Goal: Task Accomplishment & Management: Manage account settings

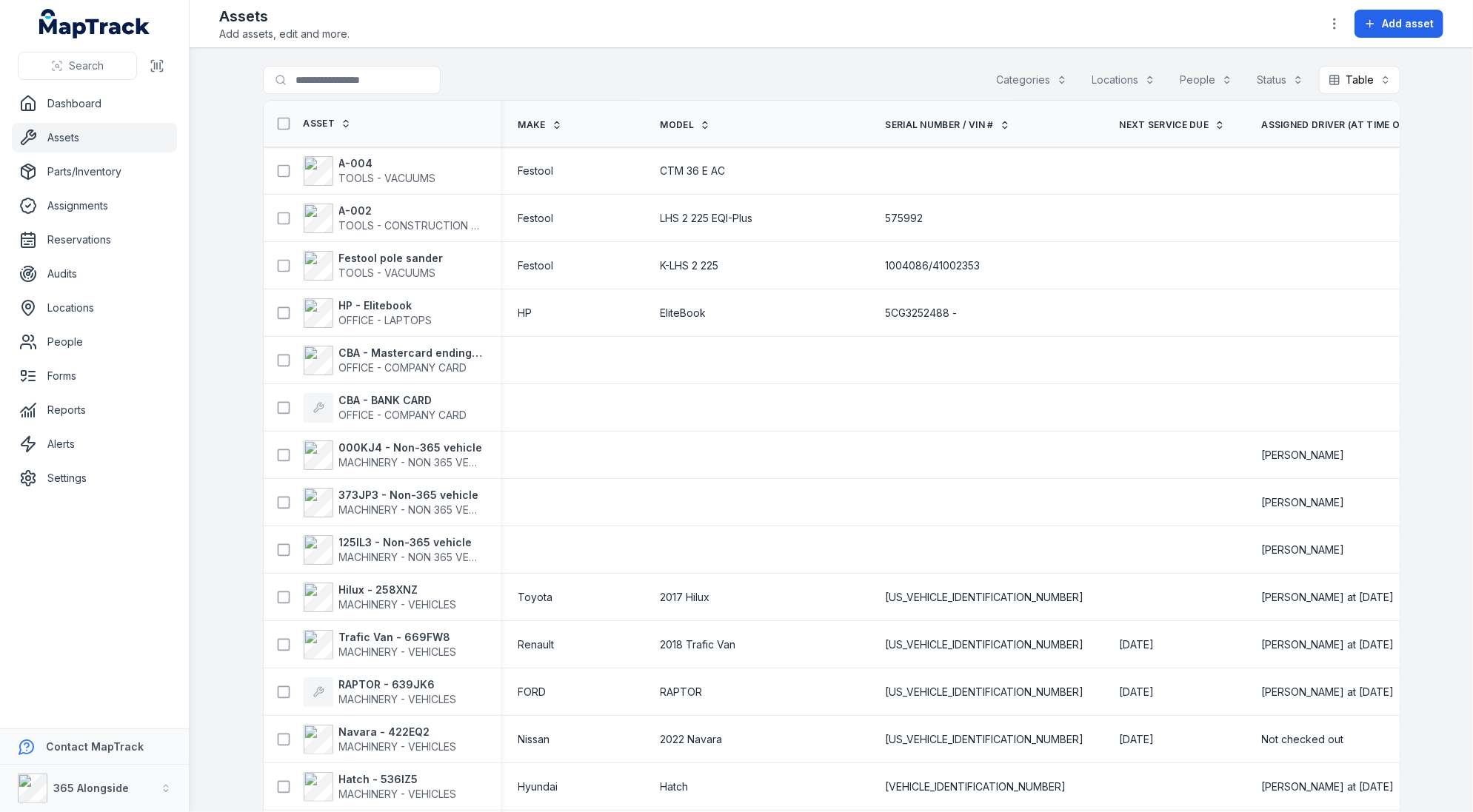
scroll to position [305, 0]
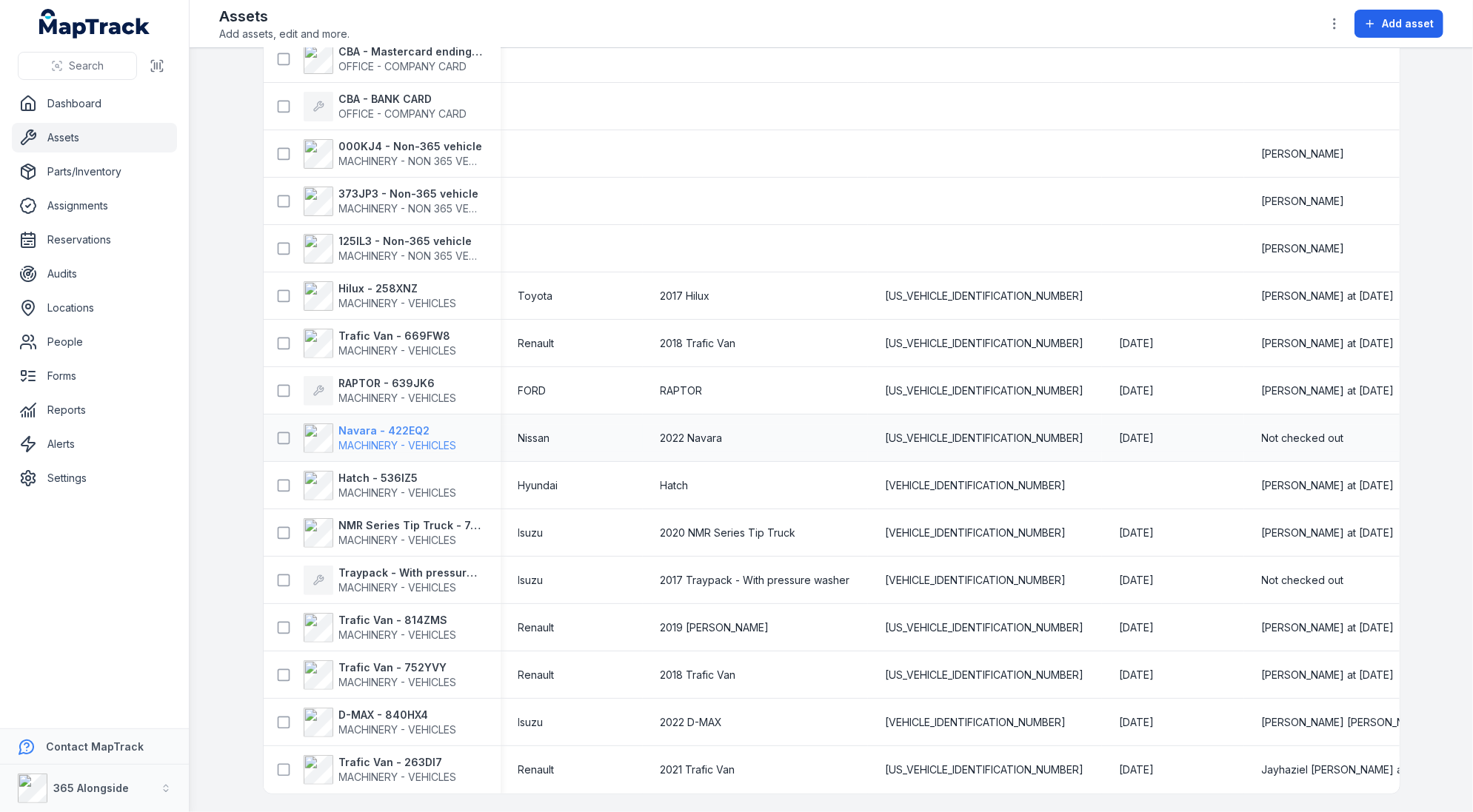
click at [379, 428] on strong "Navara - 422EQ2" at bounding box center [397, 430] width 118 height 15
click at [686, 346] on div "2018 Trafic Van" at bounding box center [755, 343] width 225 height 27
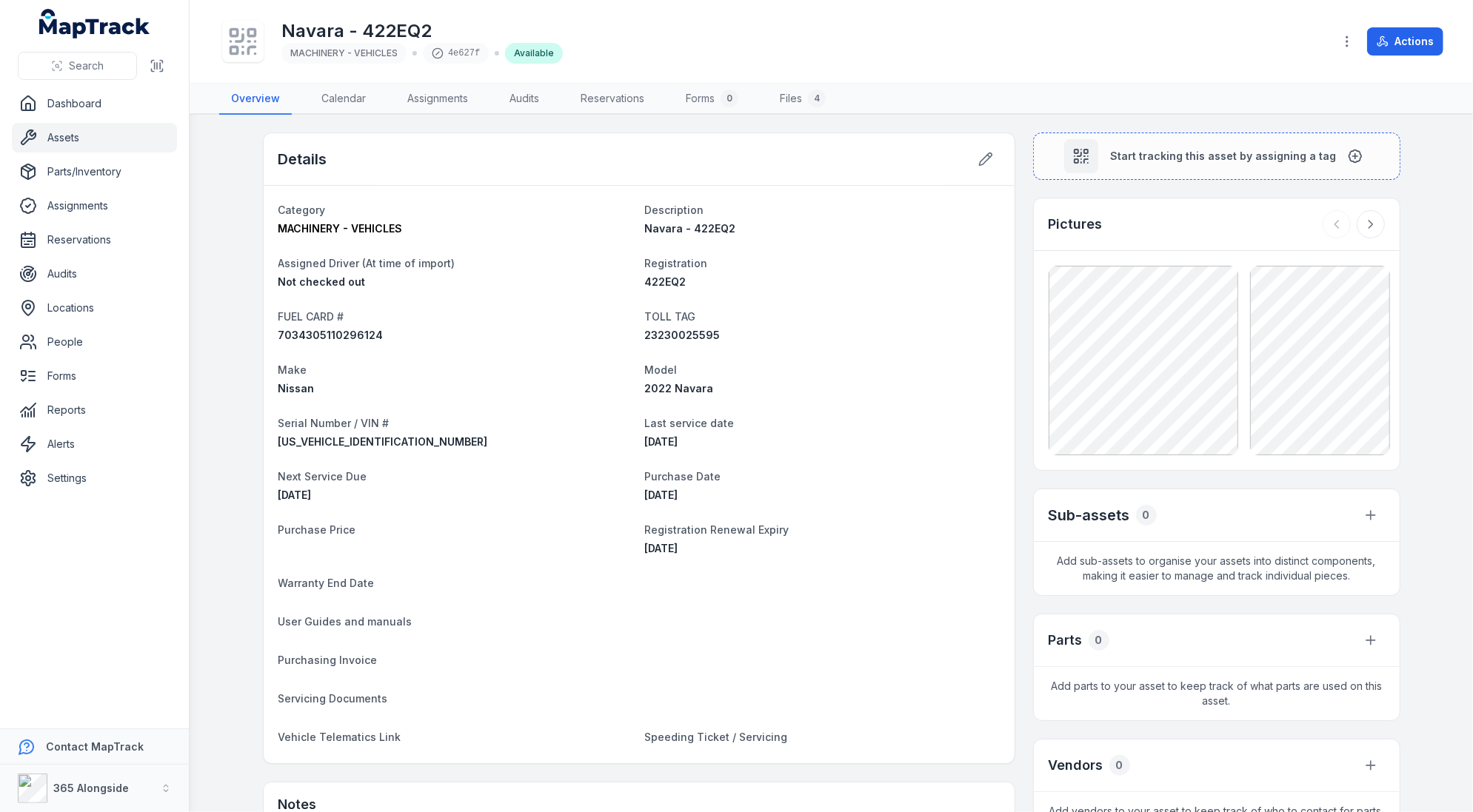
click at [320, 709] on dl "Category MACHINERY - VEHICLES Description Navara - 422EQ2 Assigned Driver (At t…" at bounding box center [639, 475] width 721 height 548
click at [327, 700] on span "Servicing Documents" at bounding box center [333, 699] width 110 height 13
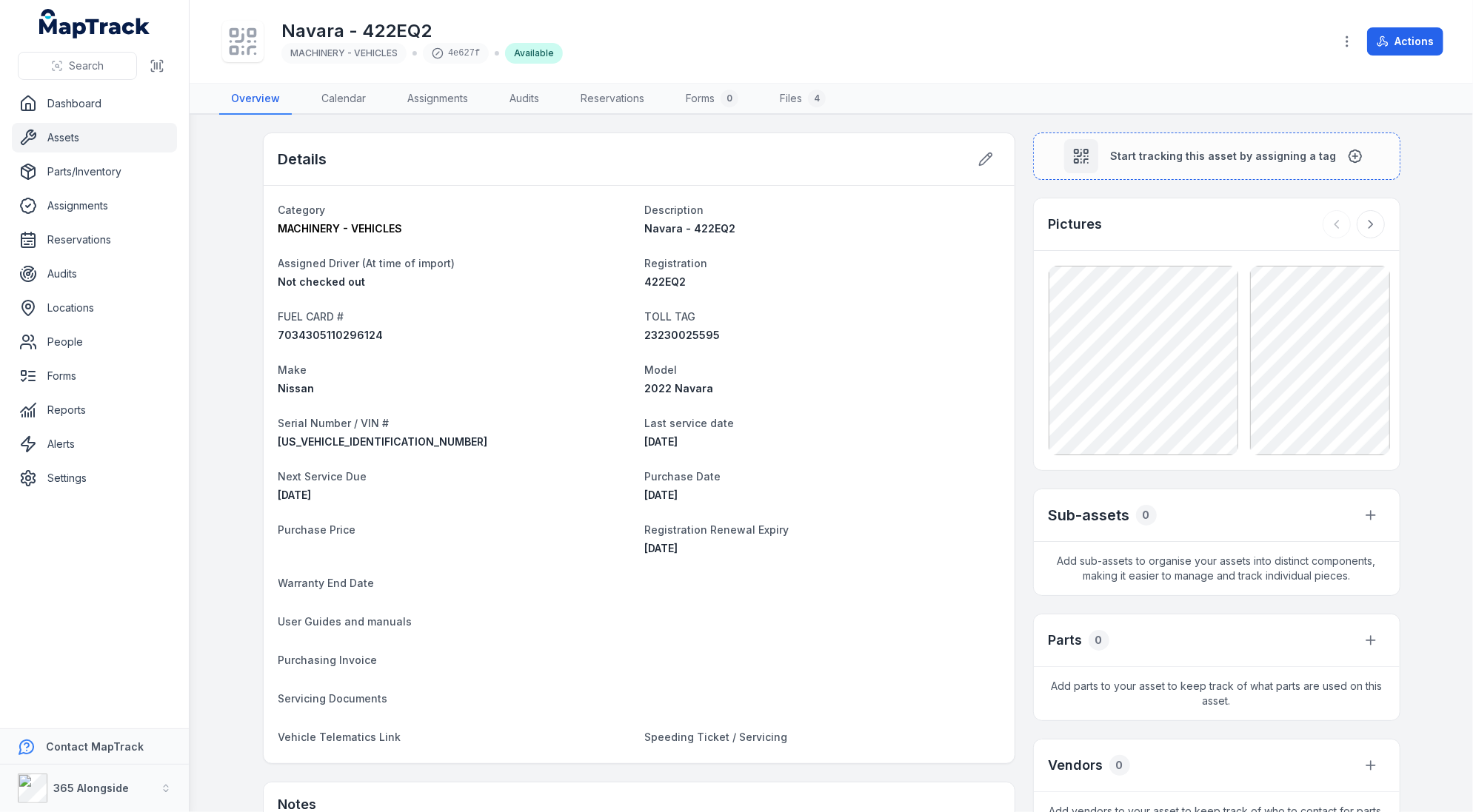
click at [731, 736] on span "Speeding Ticket / Servicing" at bounding box center [716, 736] width 142 height 13
click at [995, 165] on button at bounding box center [985, 159] width 28 height 28
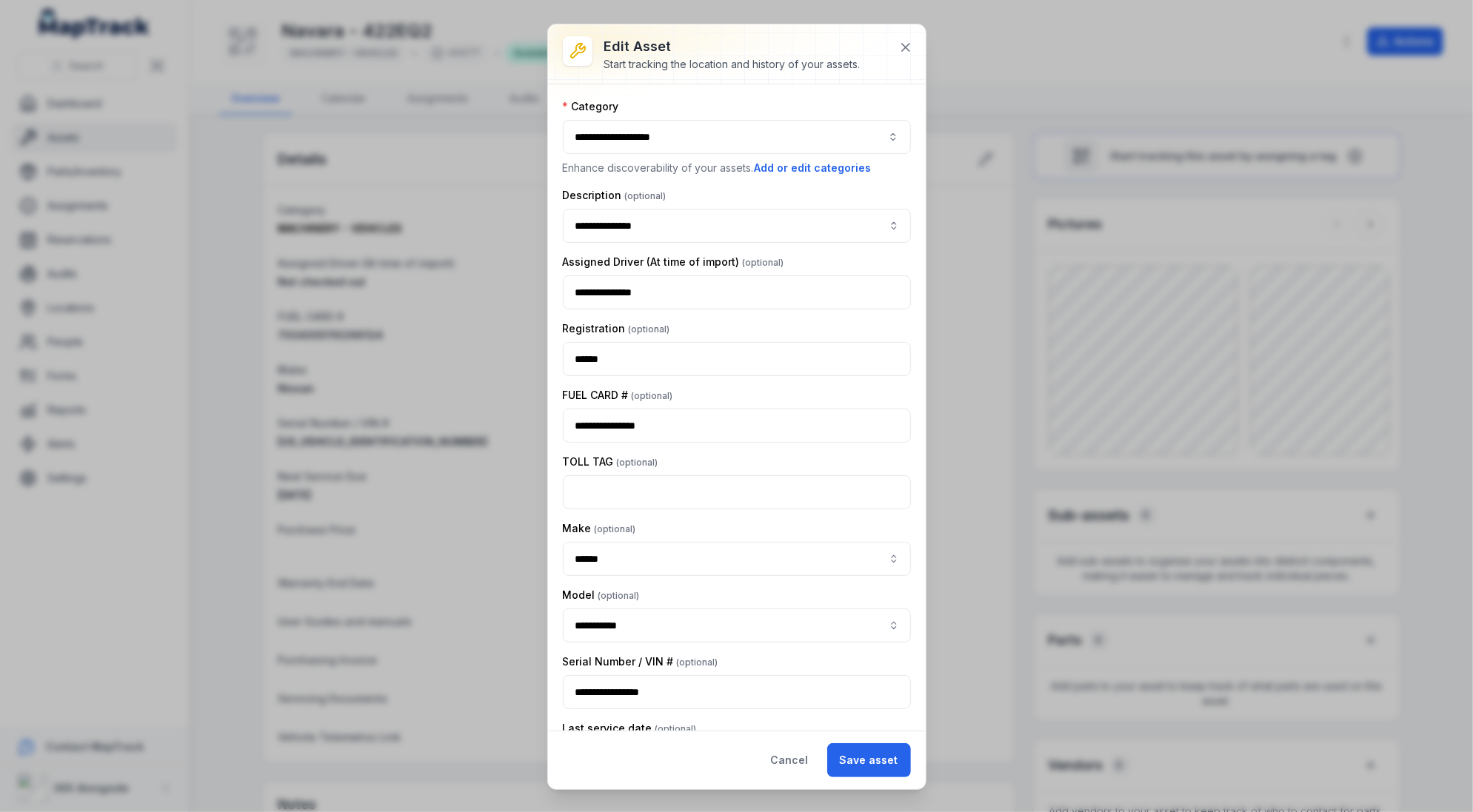
type input "**********"
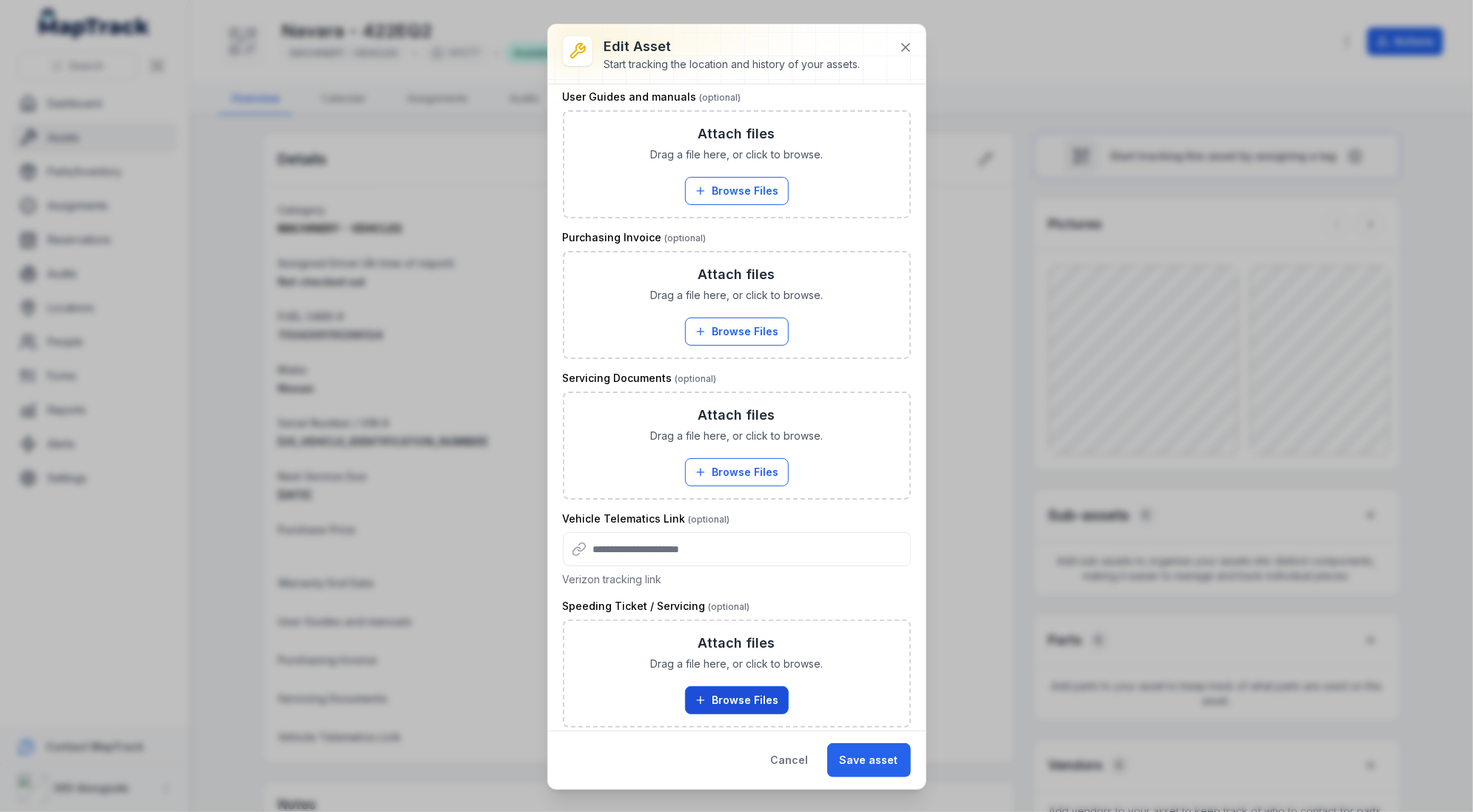
click at [725, 687] on button "Browse Files" at bounding box center [736, 700] width 104 height 28
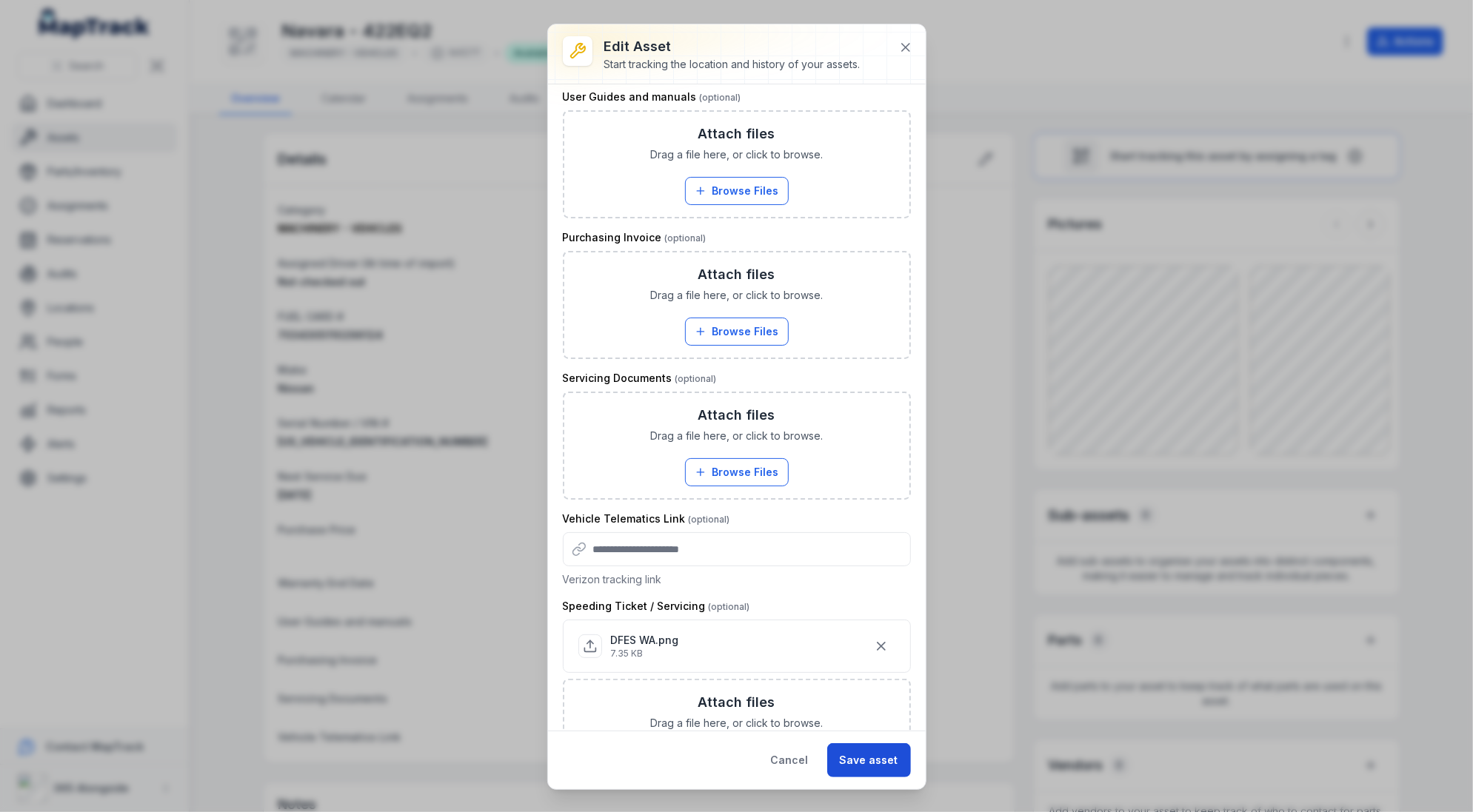
click at [866, 752] on button "Save asset" at bounding box center [869, 760] width 83 height 34
